Goal: Ask a question

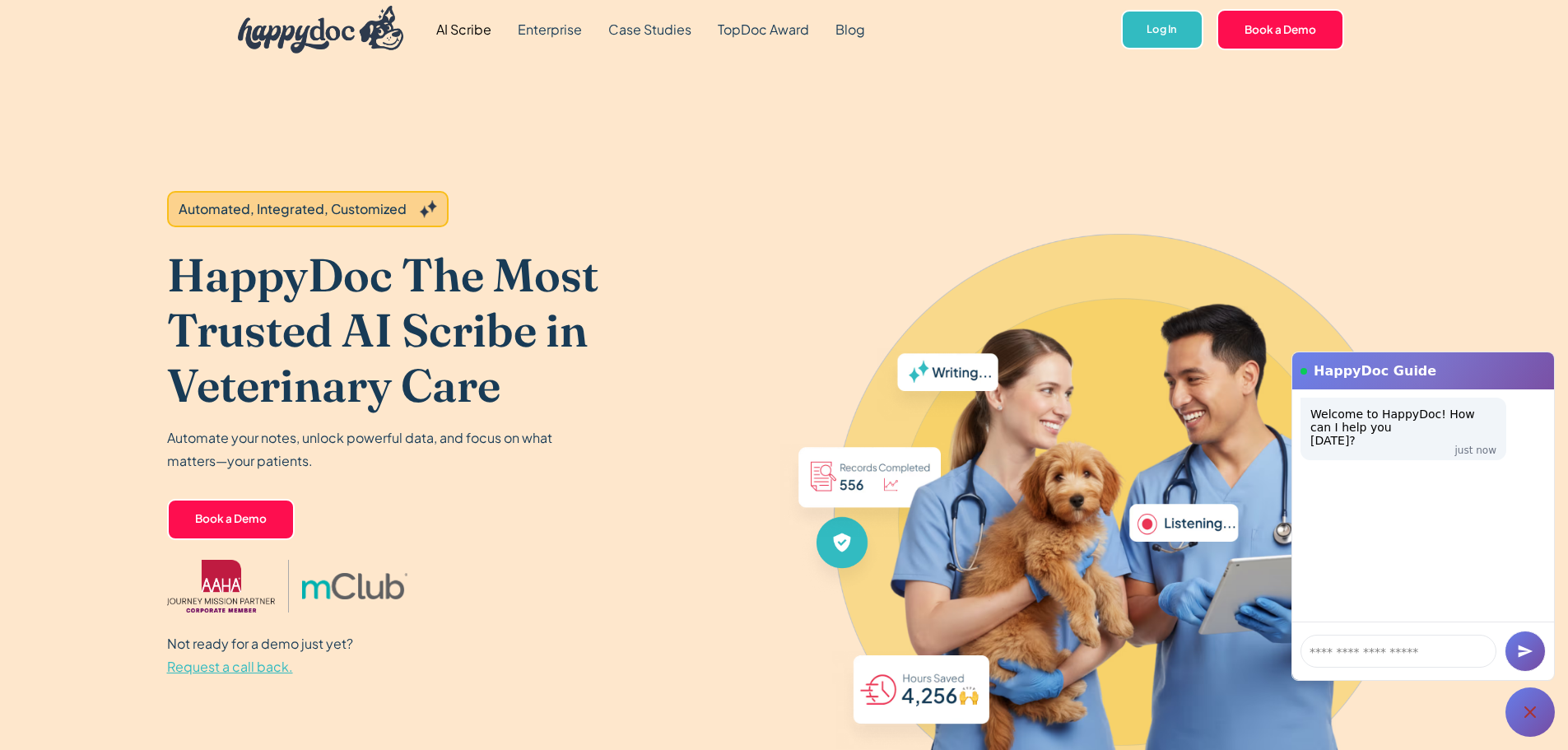
click at [933, 241] on img at bounding box center [1129, 497] width 679 height 623
click at [1525, 649] on icon "submit" at bounding box center [1525, 652] width 15 height 13
click at [1534, 717] on icon at bounding box center [1530, 712] width 12 height 12
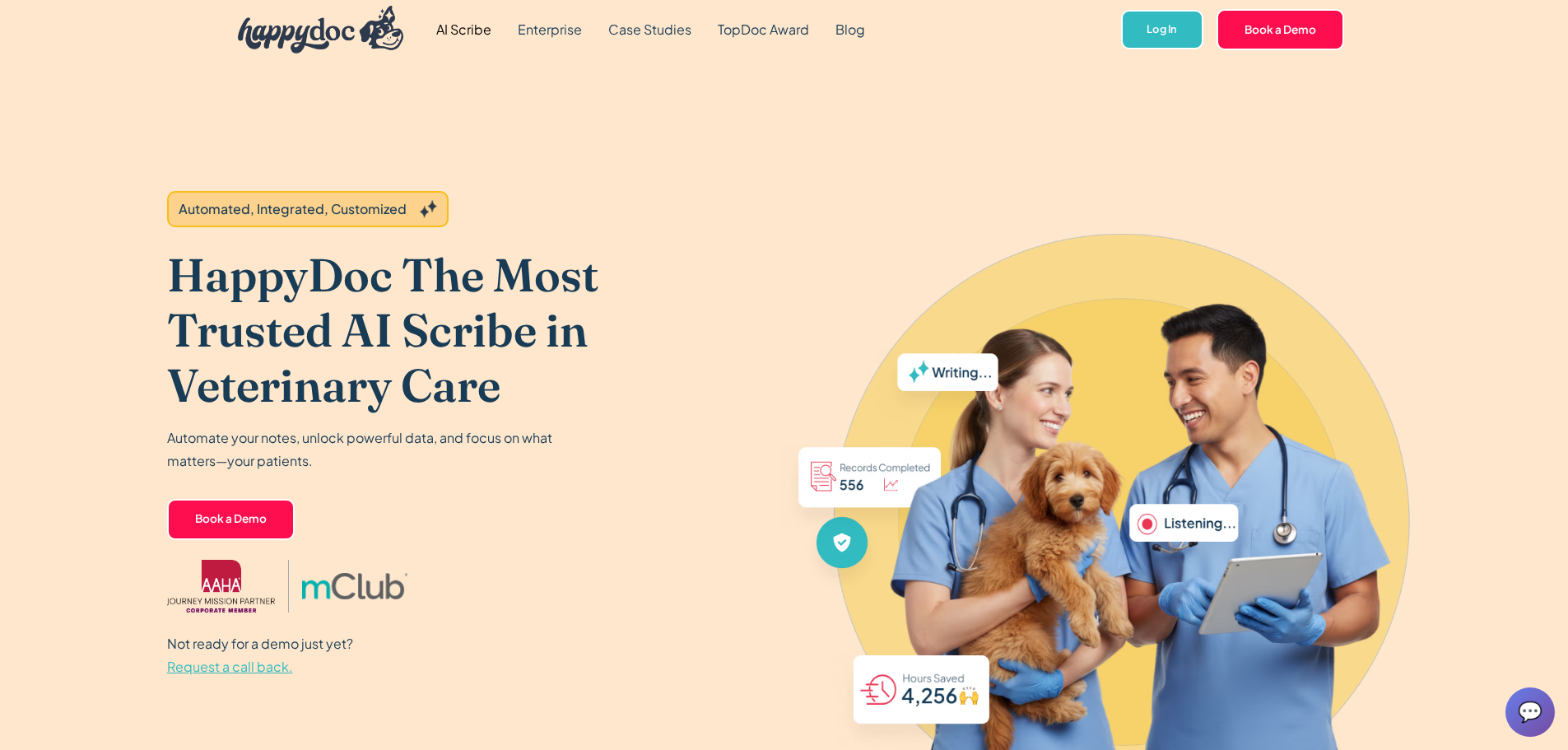
drag, startPoint x: 1516, startPoint y: 715, endPoint x: 657, endPoint y: 591, distance: 867.9
click at [1510, 715] on div "💬" at bounding box center [1530, 712] width 49 height 49
